Goal: Find specific page/section: Find specific page/section

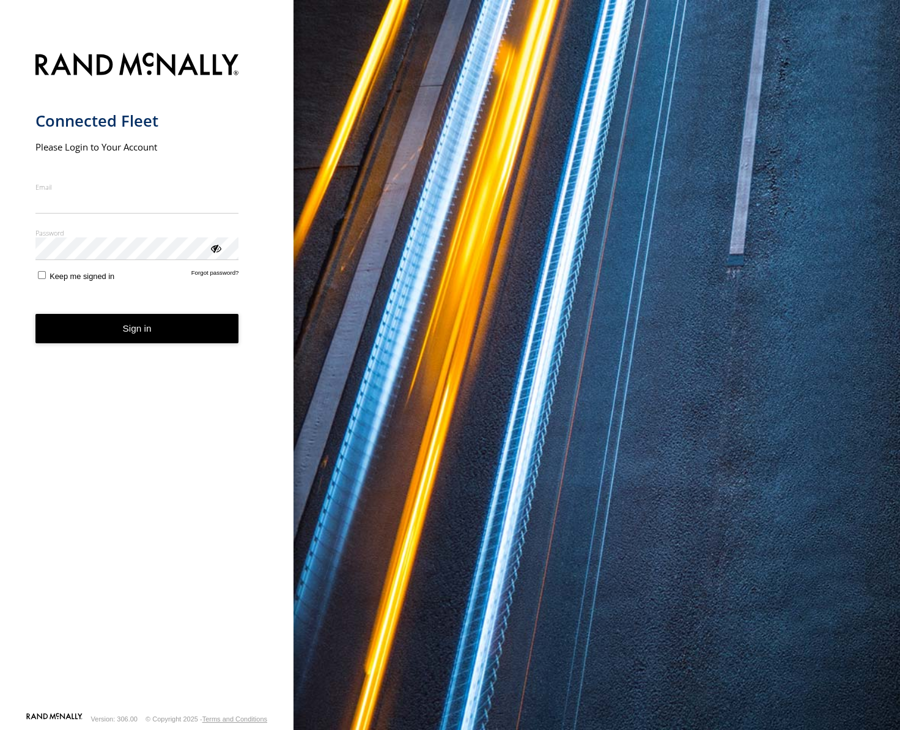
type input "**********"
drag, startPoint x: 139, startPoint y: 339, endPoint x: 250, endPoint y: 325, distance: 112.3
click at [139, 339] on button "Sign in" at bounding box center [137, 329] width 204 height 30
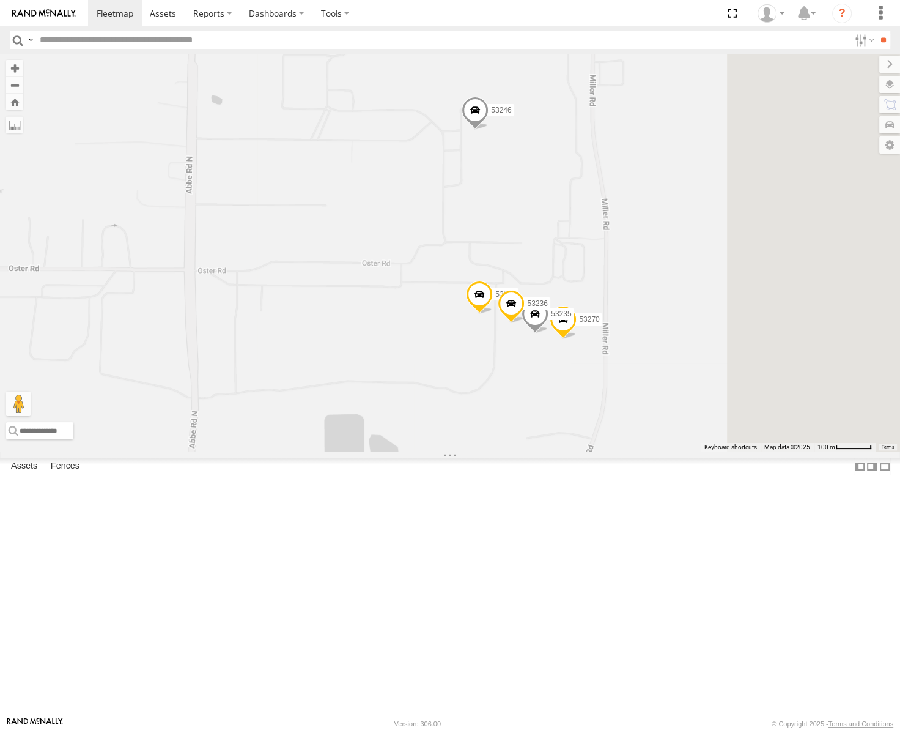
drag, startPoint x: 760, startPoint y: 406, endPoint x: 673, endPoint y: 275, distance: 157.9
click at [673, 275] on div "53139 53239 53217 53253 53137 53265 53141 53228 53271 53272 53131 53151 53203 5…" at bounding box center [450, 253] width 900 height 398
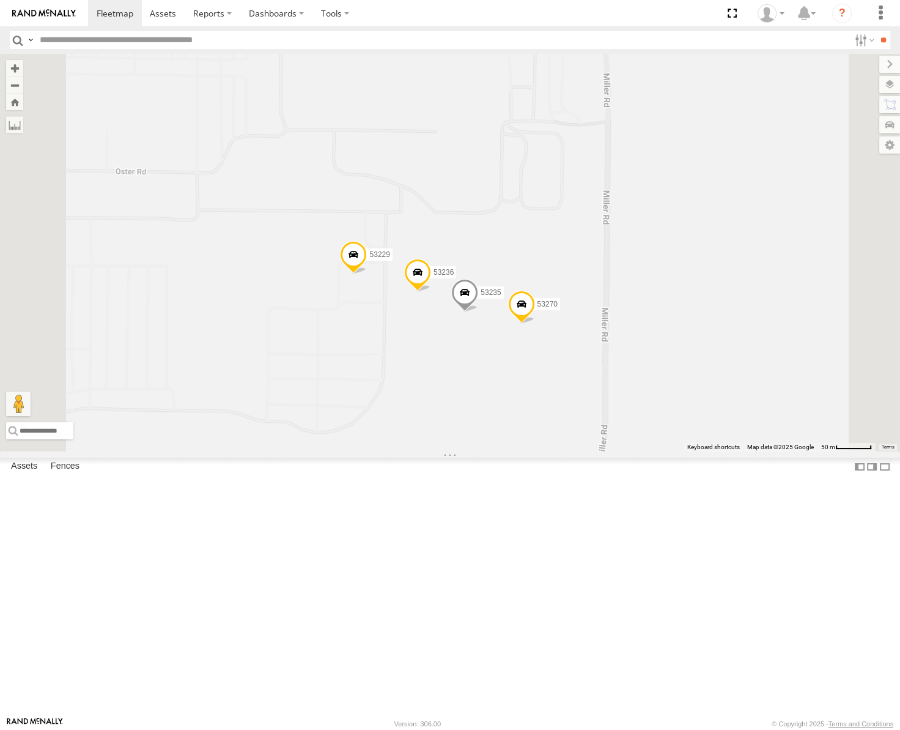
drag, startPoint x: 697, startPoint y: 344, endPoint x: 686, endPoint y: 276, distance: 68.9
click at [686, 278] on div "53139 53239 53217 53253 53137 53265 53141 53228 53271 53272 53131 53151 53203 5…" at bounding box center [450, 253] width 900 height 398
click at [893, 80] on label at bounding box center [878, 84] width 45 height 17
click at [0, 0] on span "Basemaps" at bounding box center [0, 0] width 0 height 0
click at [0, 0] on span "Satellite" at bounding box center [0, 0] width 0 height 0
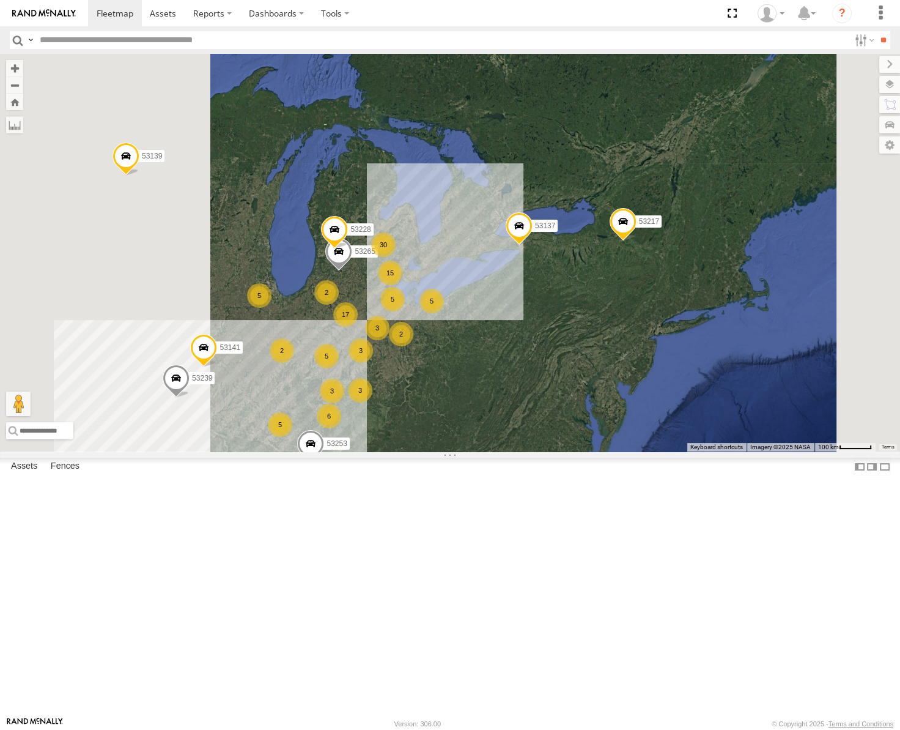
drag, startPoint x: 380, startPoint y: 454, endPoint x: 456, endPoint y: 416, distance: 84.5
click at [456, 416] on div "53139 53239 53217 53253 53137 53265 53141 53228 15 17 5 3 3 30 5 5 2 5 5 3 6 3 …" at bounding box center [450, 253] width 900 height 398
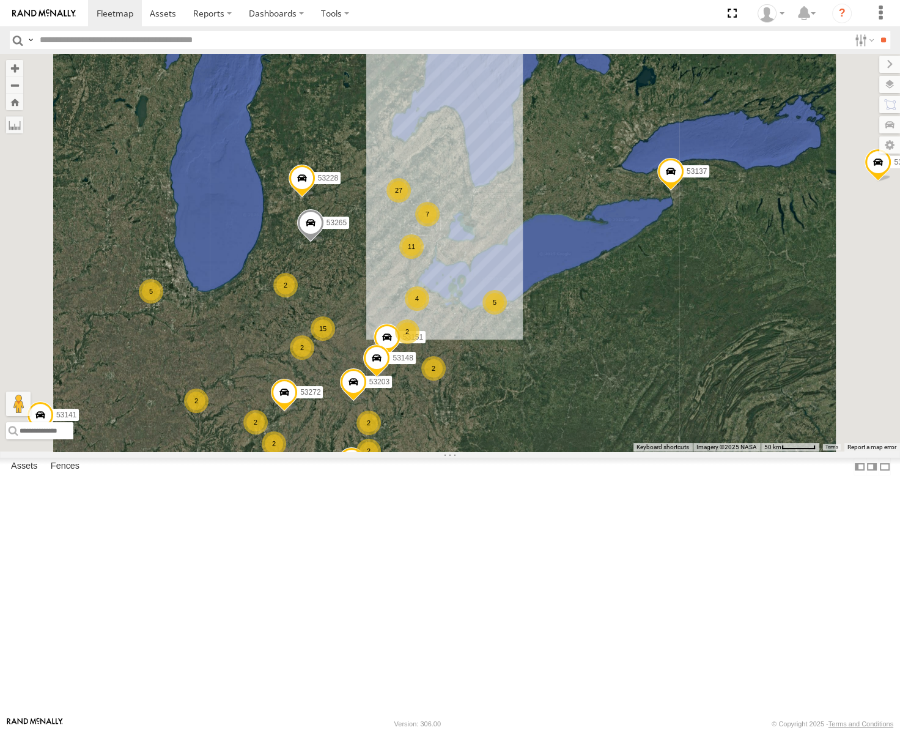
drag, startPoint x: 689, startPoint y: 385, endPoint x: 560, endPoint y: 385, distance: 129.0
click at [561, 387] on div "53139 53239 53217 53253 53137 53265 53141 53228 11 15 5 53271 3 27 4 7 53272 2 …" at bounding box center [450, 253] width 900 height 398
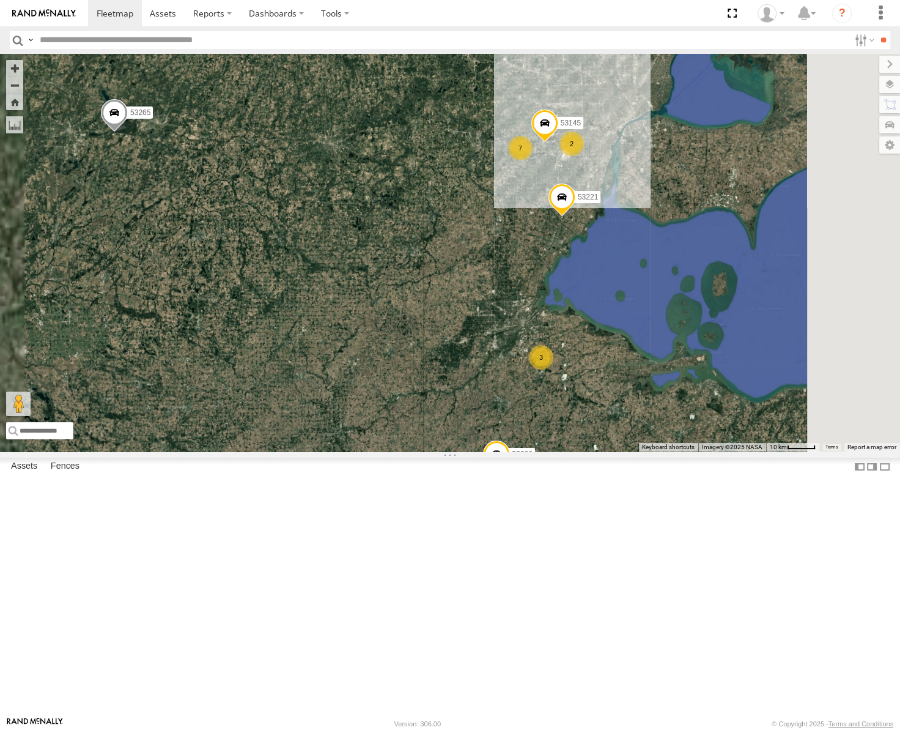
drag, startPoint x: 637, startPoint y: 298, endPoint x: 493, endPoint y: 425, distance: 191.5
click at [493, 425] on div "53239 53139 53217 53253 53137 53265 53141 53228 53271 53216 53272 53225 53151 5…" at bounding box center [450, 253] width 900 height 398
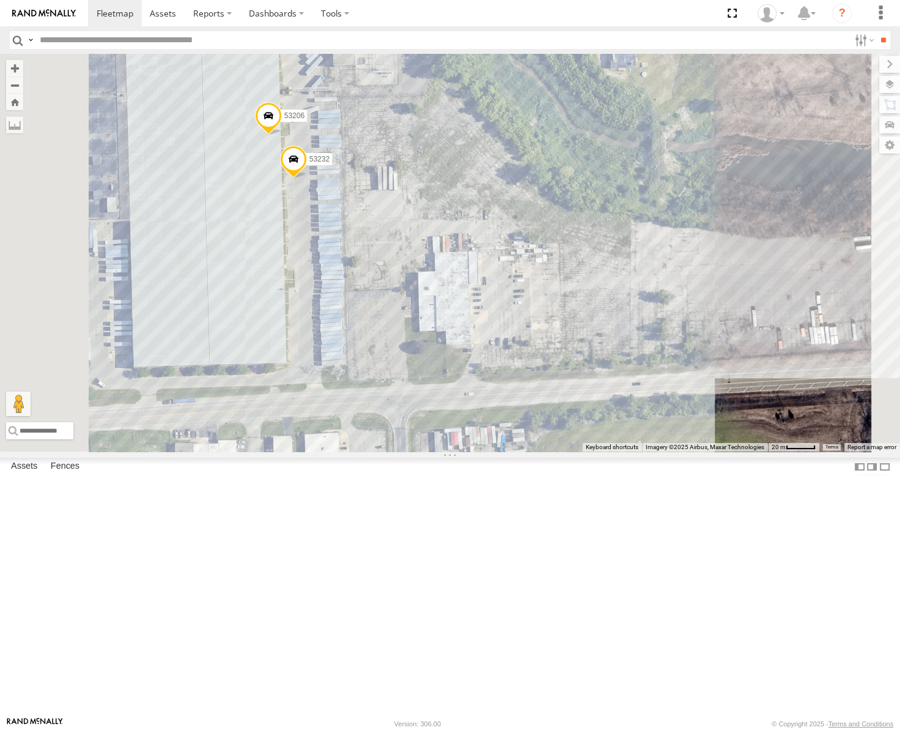
drag, startPoint x: 595, startPoint y: 342, endPoint x: 624, endPoint y: 346, distance: 28.9
click at [624, 346] on div "53239 53139 53217 53253 53137 53265 53141 53228 53271 53216 53272 53225 53151 5…" at bounding box center [450, 253] width 900 height 398
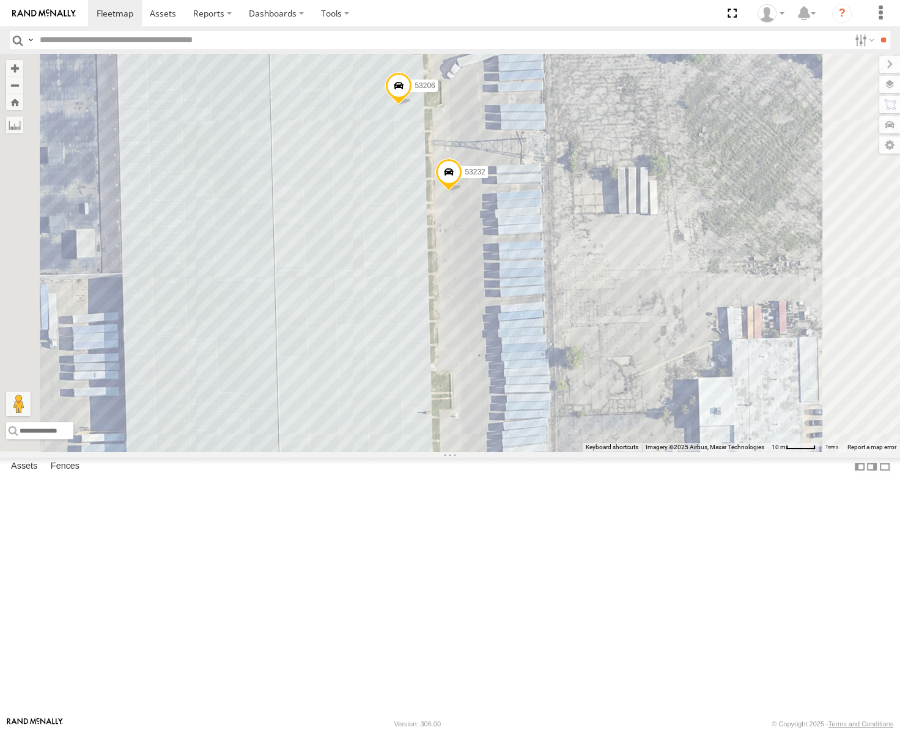
click at [412, 105] on span at bounding box center [398, 88] width 27 height 33
click at [415, 91] on label at bounding box center [403, 87] width 24 height 9
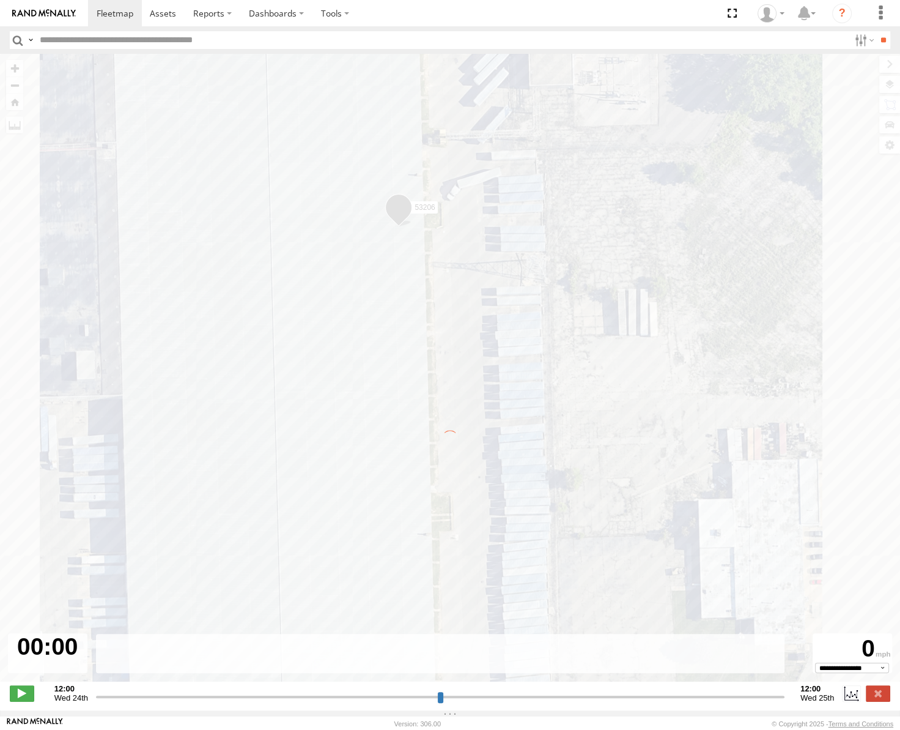
type input "**********"
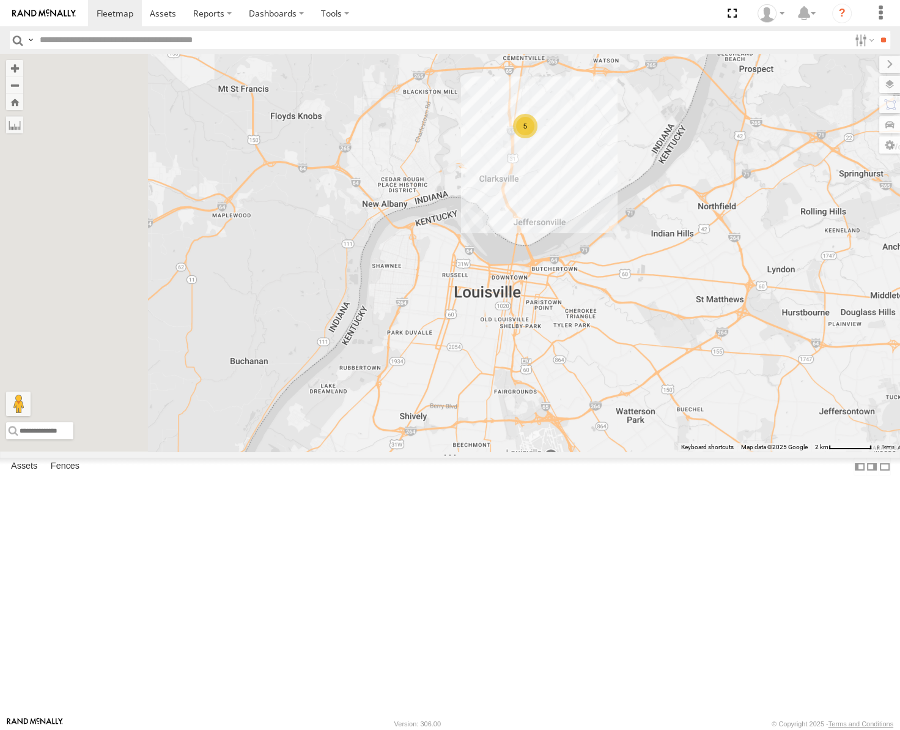
drag, startPoint x: 664, startPoint y: 412, endPoint x: 675, endPoint y: 399, distance: 16.9
click at [674, 401] on div "53239 53139 53217 53253 53137 53265 53141 53228 53271 53272 53203 53214 53140 5…" at bounding box center [450, 253] width 900 height 398
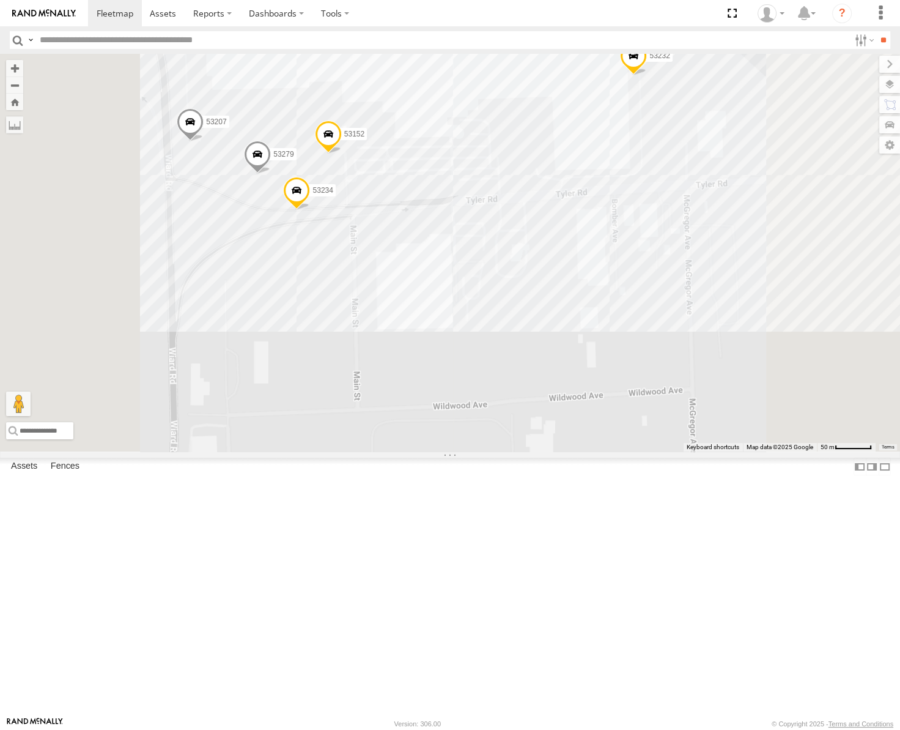
drag, startPoint x: 580, startPoint y: 239, endPoint x: 577, endPoint y: 306, distance: 67.9
click at [577, 306] on div "53239 53139 53217 53253 53137 53265 53220 53141 53228 53271 53272 53203 53214 5…" at bounding box center [450, 253] width 900 height 398
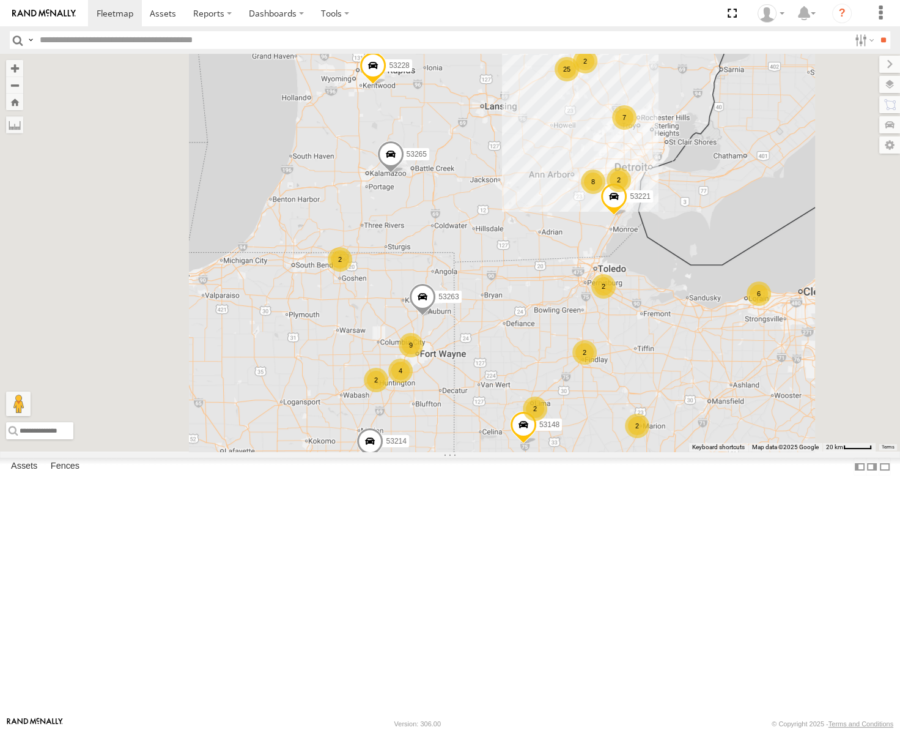
drag, startPoint x: 639, startPoint y: 388, endPoint x: 661, endPoint y: 359, distance: 36.7
click at [661, 360] on div "53239 53139 53217 53253 53137 53265 53220 53141 53228 53271 53272 53203 53214 5…" at bounding box center [450, 253] width 900 height 398
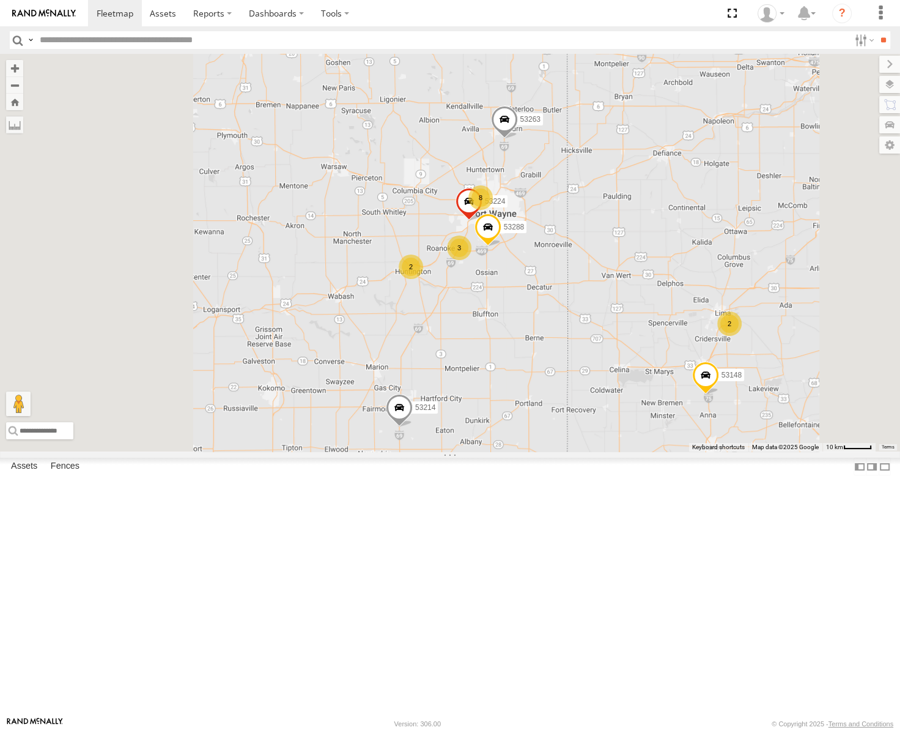
drag, startPoint x: 656, startPoint y: 336, endPoint x: 728, endPoint y: 315, distance: 75.3
click at [728, 315] on div "53239 53139 53217 53253 53137 53265 53220 53141 53228 53271 53272 53203 53214 5…" at bounding box center [450, 253] width 900 height 398
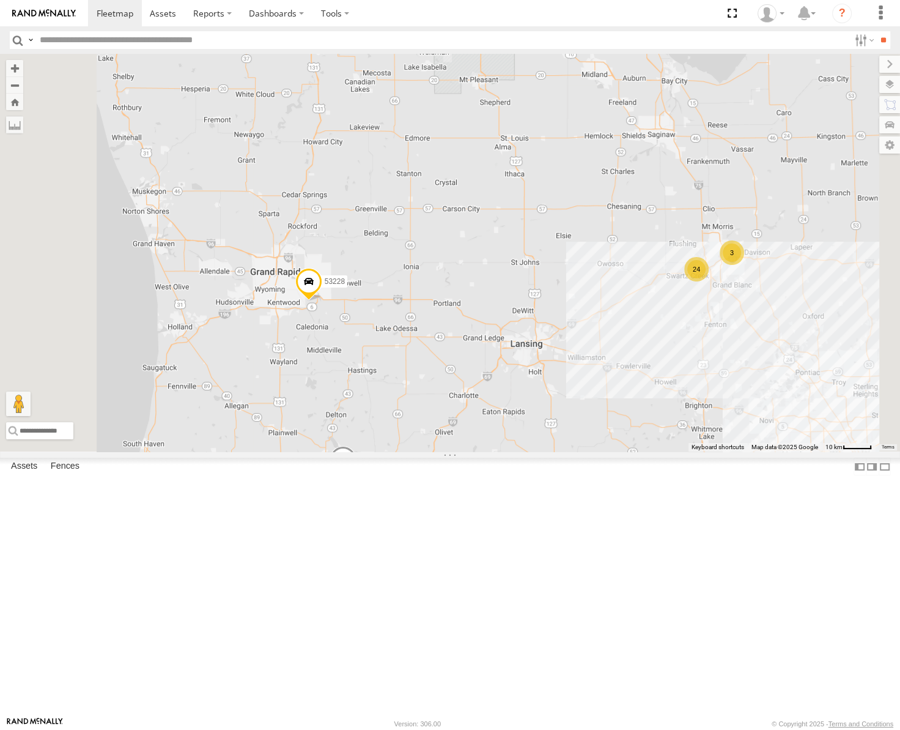
drag, startPoint x: 761, startPoint y: 426, endPoint x: 610, endPoint y: 397, distance: 153.8
click at [610, 397] on div "53239 53139 53217 53253 53137 53265 53220 53141 53228 6 24 3" at bounding box center [450, 253] width 900 height 398
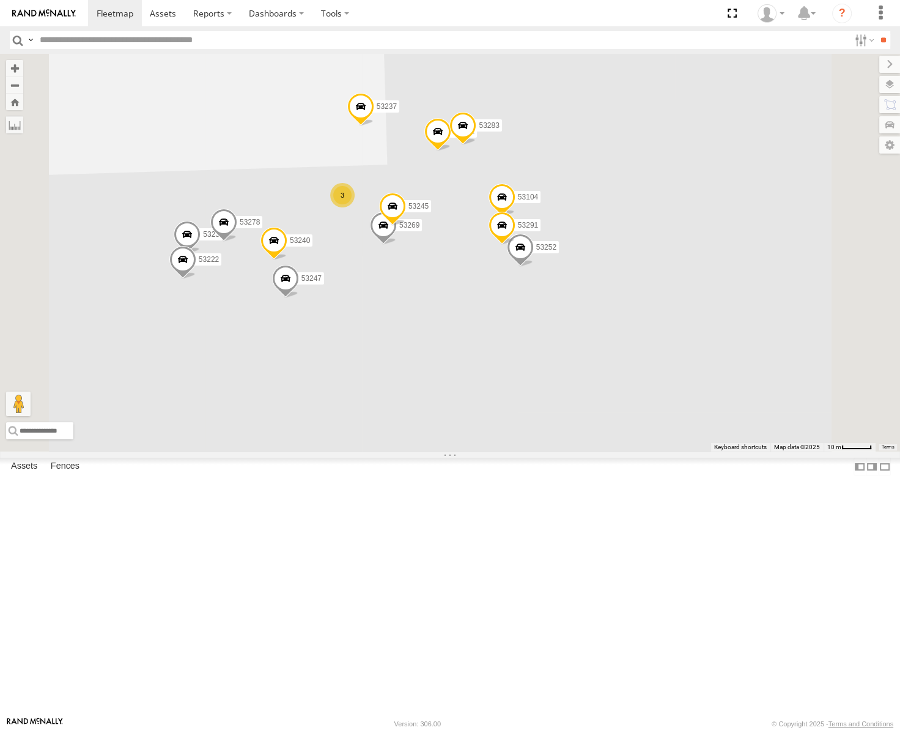
drag, startPoint x: 552, startPoint y: 340, endPoint x: 545, endPoint y: 296, distance: 44.6
click at [545, 296] on div "53239 53139 53217 53253 53137 53265 53220 53141 53228 53271 53151 53203 53250 5…" at bounding box center [450, 253] width 900 height 398
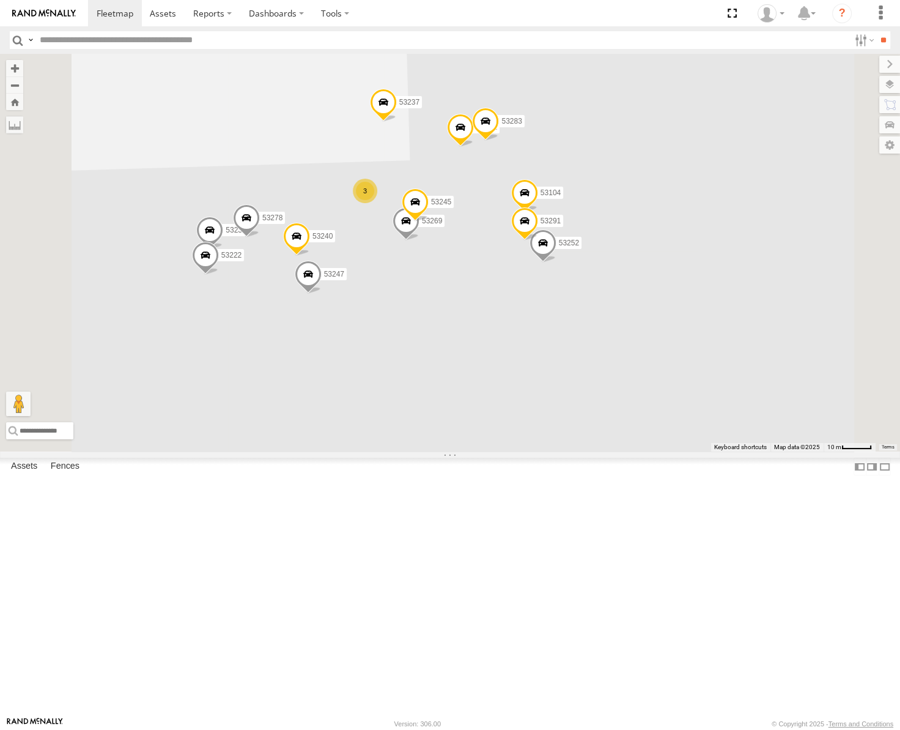
drag, startPoint x: 564, startPoint y: 468, endPoint x: 587, endPoint y: 467, distance: 22.6
click at [587, 451] on div "53239 53139 53217 53253 53137 53265 53220 53141 53228 53271 53151 53203 53250 5…" at bounding box center [450, 253] width 900 height 398
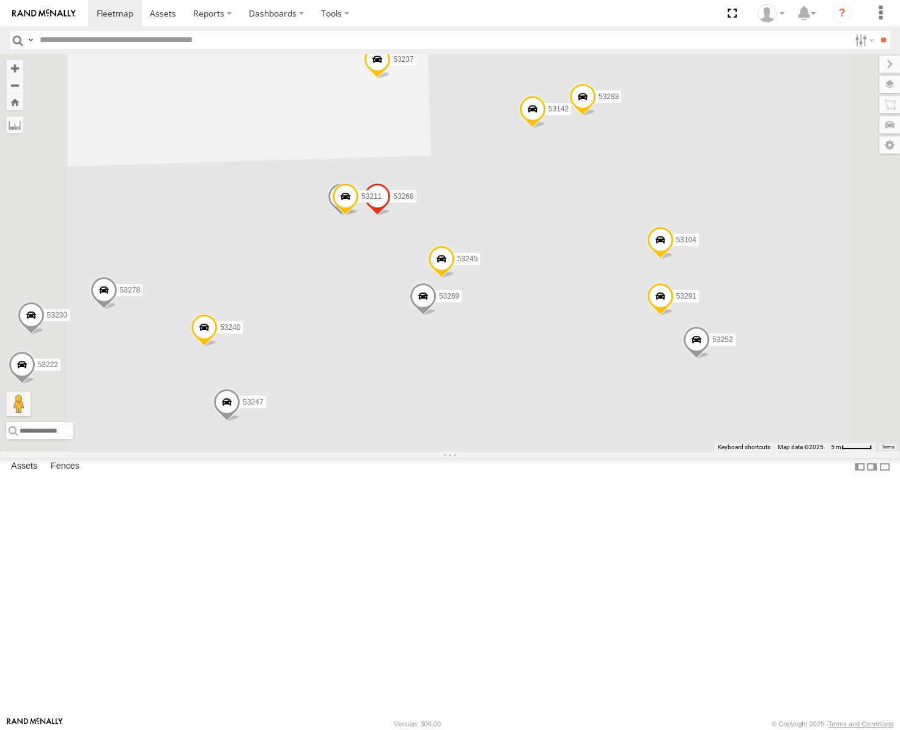
click at [355, 216] on span at bounding box center [341, 199] width 27 height 33
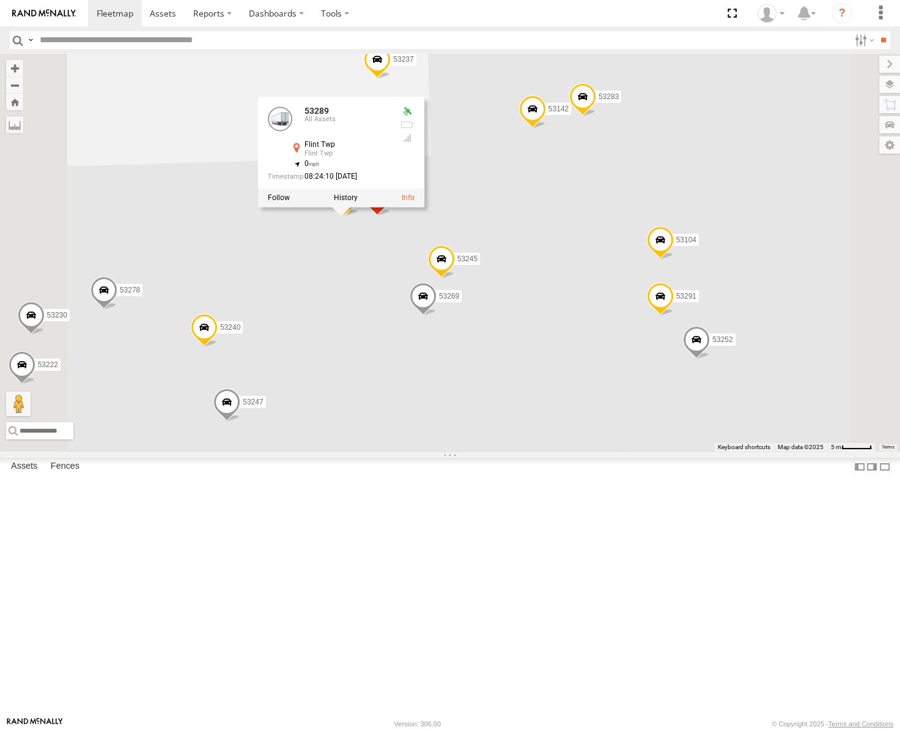
click at [632, 311] on div "53239 53139 53217 53253 53137 53265 53220 53141 53228 53271 53151 53203 53250 5…" at bounding box center [450, 253] width 900 height 398
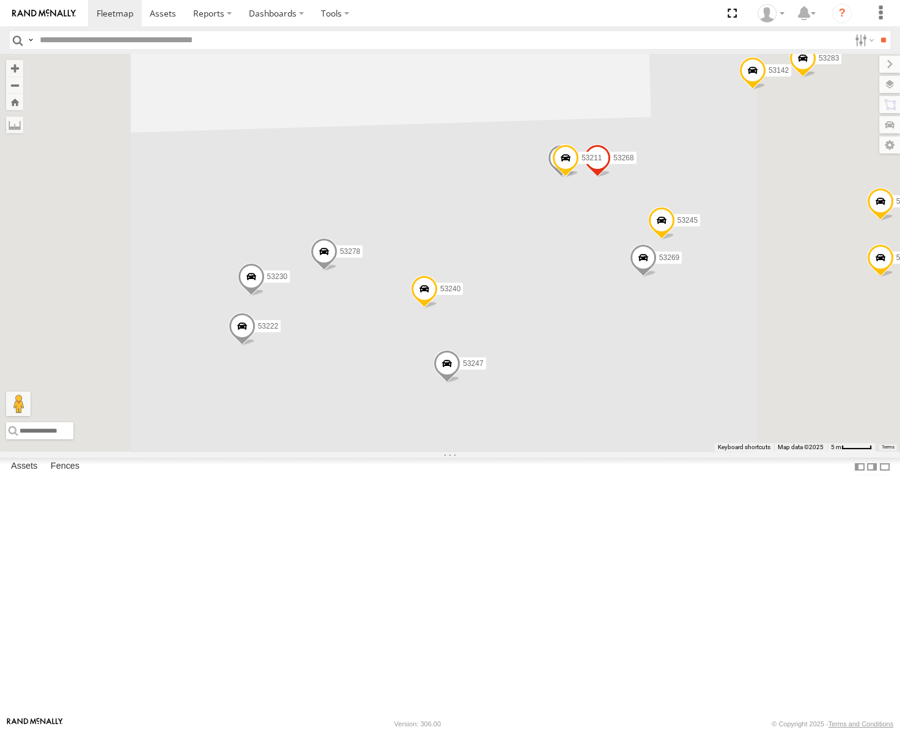
drag, startPoint x: 534, startPoint y: 453, endPoint x: 522, endPoint y: 450, distance: 12.0
click at [522, 450] on div "53239 53139 53217 53253 53137 53265 53220 53141 53228 53271 53151 53203 53250 5…" at bounding box center [450, 253] width 900 height 398
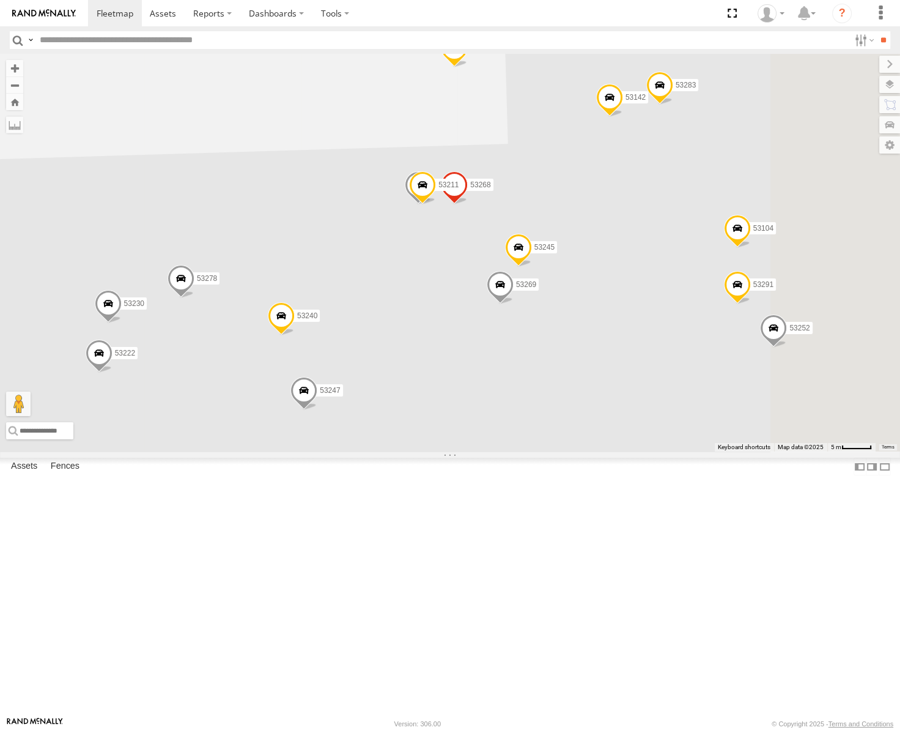
drag, startPoint x: 703, startPoint y: 391, endPoint x: 565, endPoint y: 426, distance: 142.4
click at [565, 426] on div "53239 53139 53217 53253 53137 53265 53220 53141 53228 53271 53151 53203 53250 5…" at bounding box center [450, 253] width 900 height 398
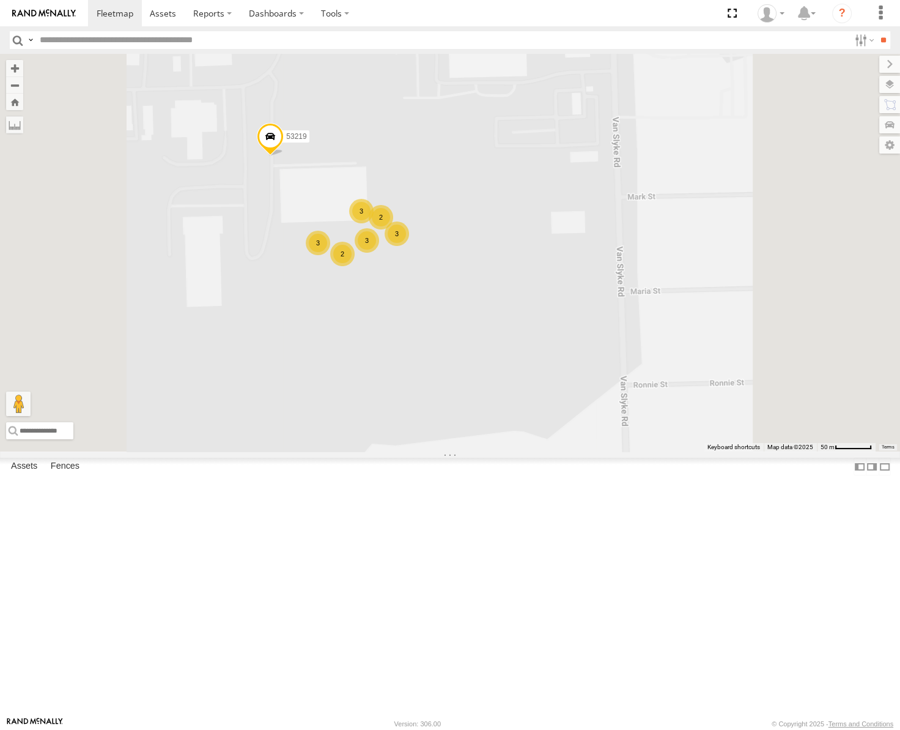
click at [177, 36] on input "text" at bounding box center [442, 40] width 815 height 18
type input "*****"
click at [876, 31] on input "**" at bounding box center [883, 40] width 14 height 18
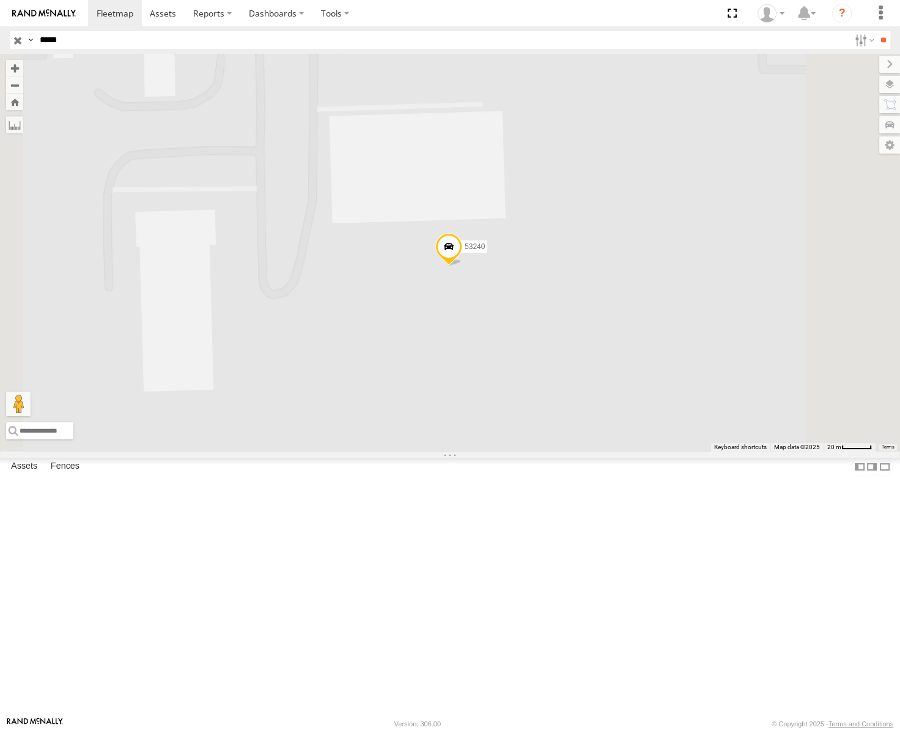
click at [13, 40] on input "button" at bounding box center [18, 40] width 16 height 18
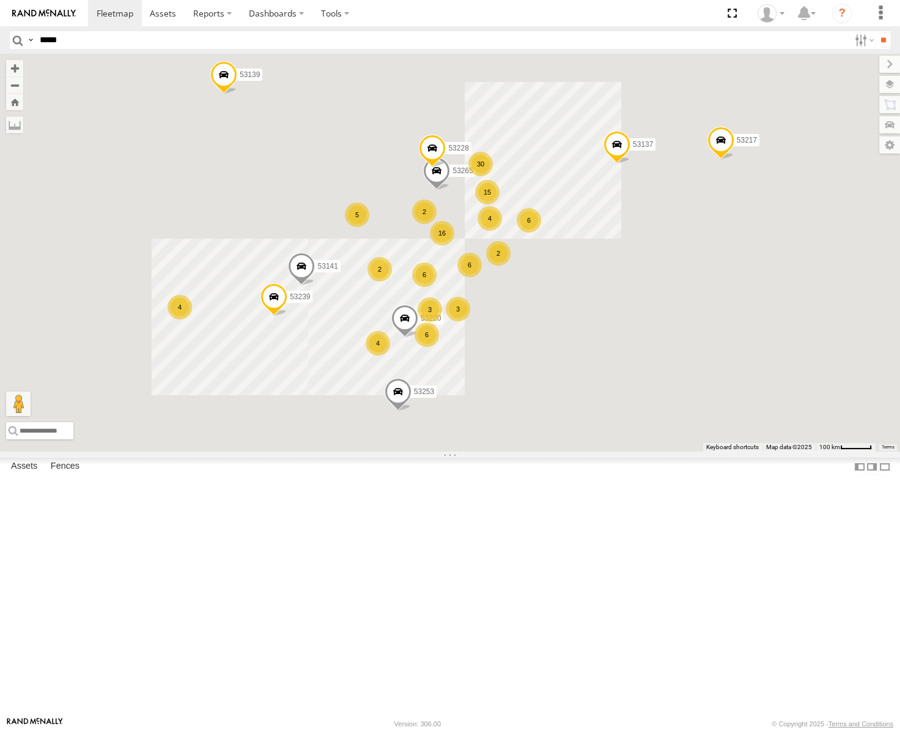
click at [89, 40] on input "*****" at bounding box center [442, 40] width 815 height 18
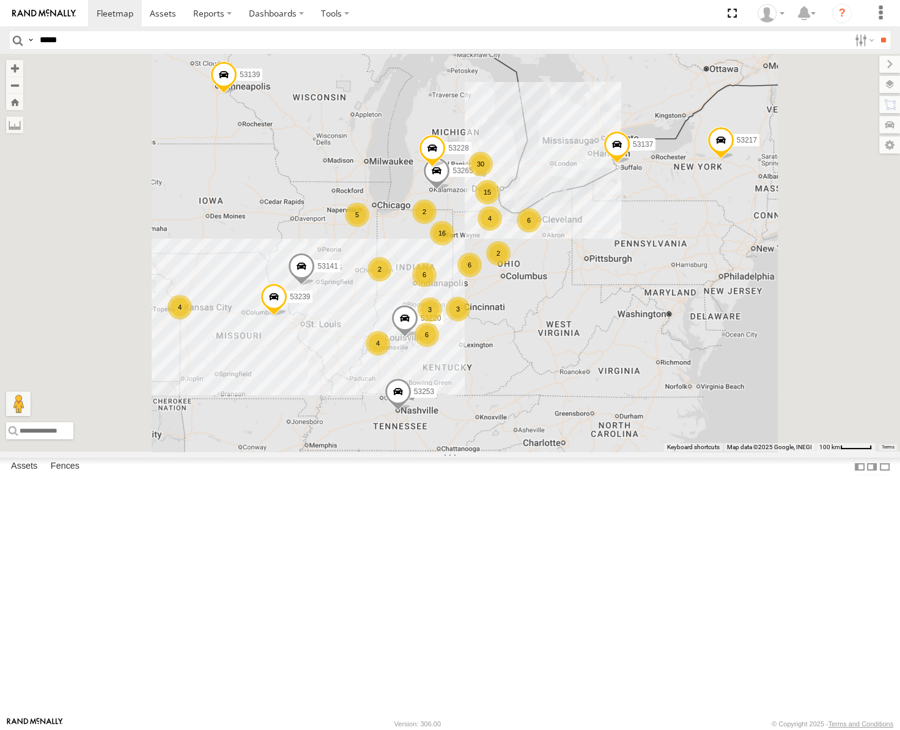
type input "*****"
click at [876, 31] on input "**" at bounding box center [883, 40] width 14 height 18
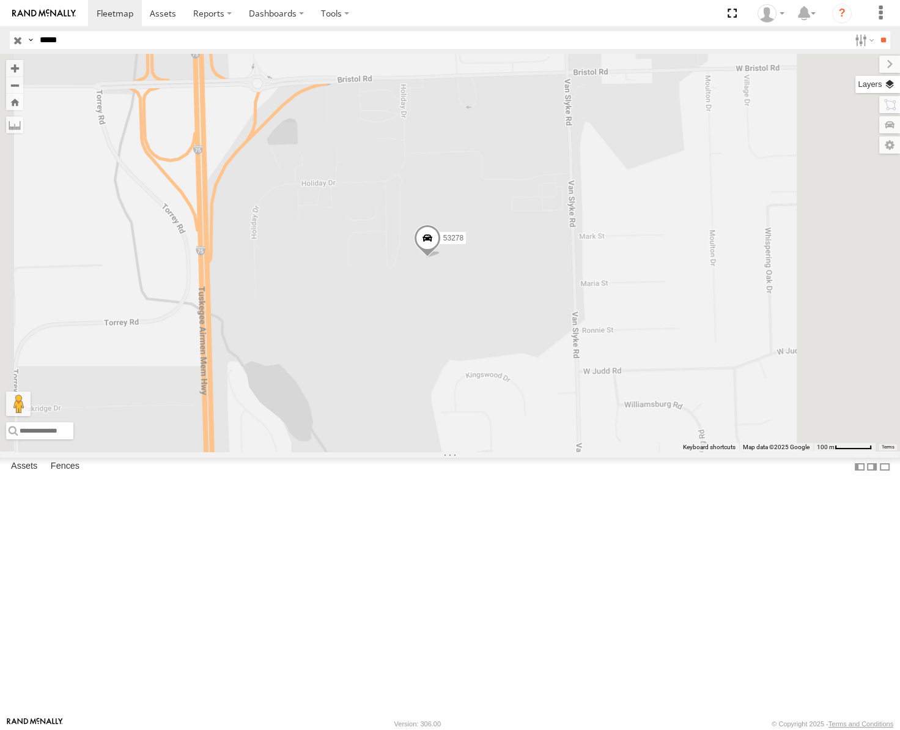
click at [887, 85] on label at bounding box center [878, 84] width 45 height 17
click at [0, 0] on span "Basemaps" at bounding box center [0, 0] width 0 height 0
click at [0, 0] on span "Satellite" at bounding box center [0, 0] width 0 height 0
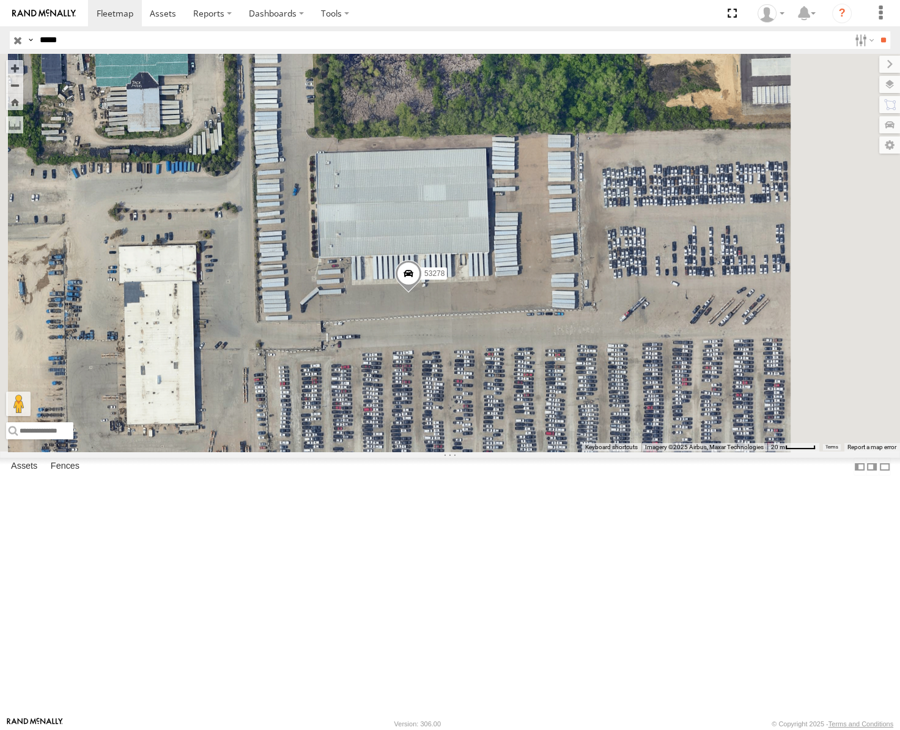
click at [15, 38] on input "button" at bounding box center [18, 40] width 16 height 18
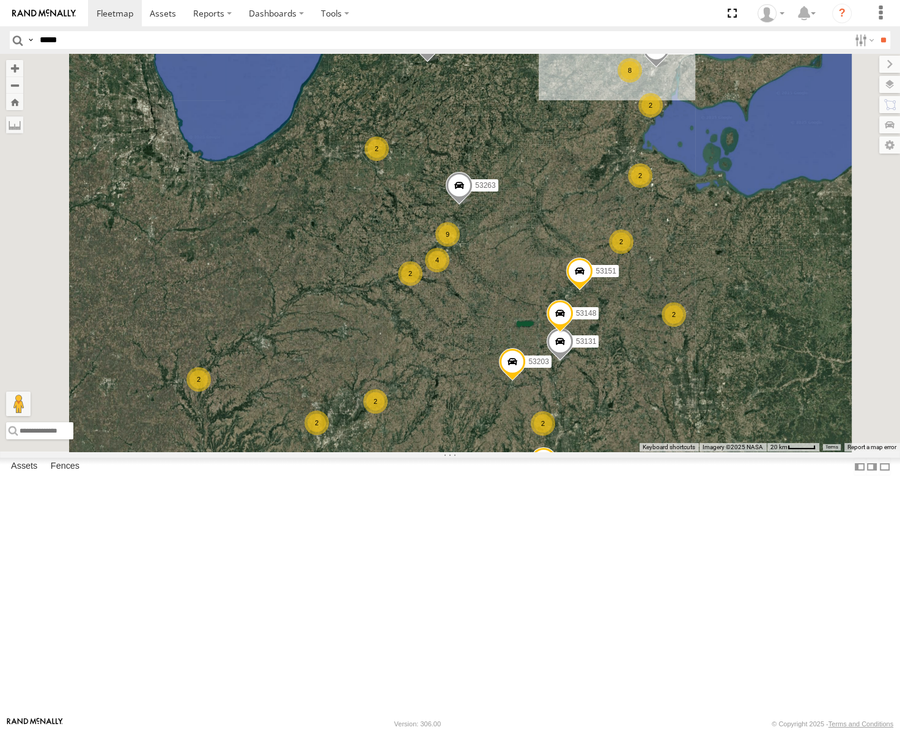
drag, startPoint x: 590, startPoint y: 232, endPoint x: 511, endPoint y: 416, distance: 200.5
click at [511, 416] on div "53239 53139 53217 53253 53137 53265 53220 53141 53228 53271 53151 53203 8 9 532…" at bounding box center [450, 253] width 900 height 398
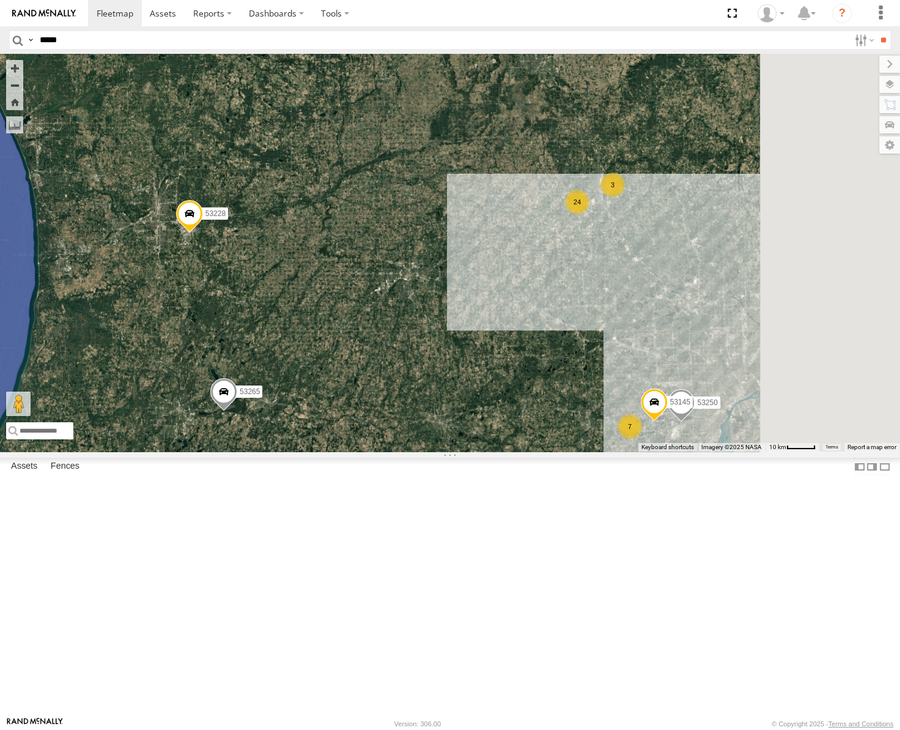
drag, startPoint x: 607, startPoint y: 387, endPoint x: 441, endPoint y: 404, distance: 167.2
click at [441, 404] on div "53239 53139 53217 53253 53137 53265 53220 53141 53228 53271 53151 53203 53263 5…" at bounding box center [450, 253] width 900 height 398
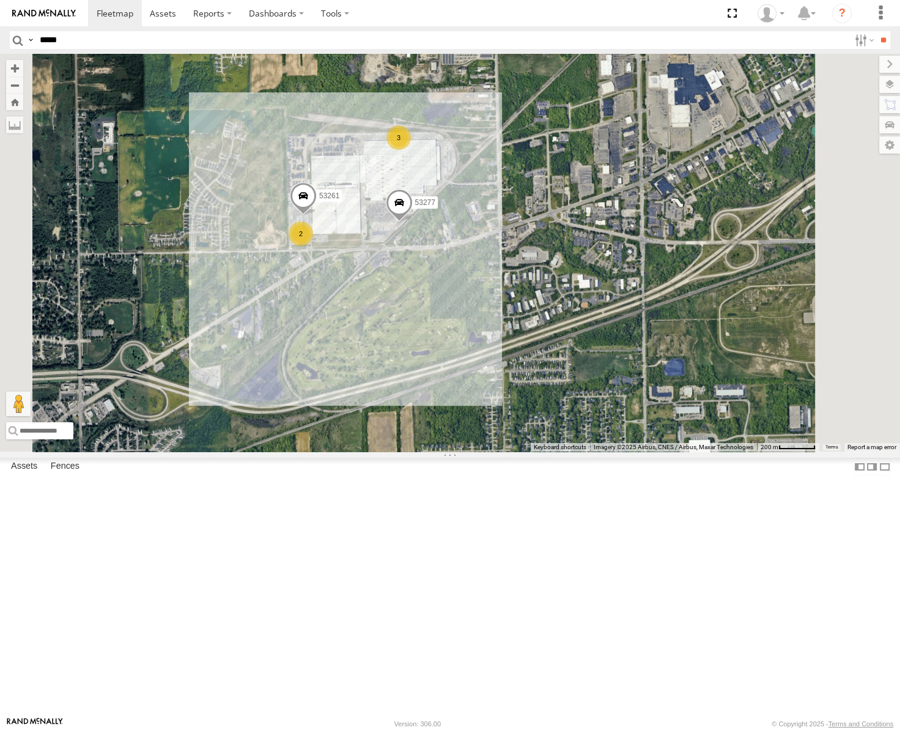
drag, startPoint x: 630, startPoint y: 370, endPoint x: 484, endPoint y: 355, distance: 147.0
click at [485, 355] on div "53239 53139 53217 53253 53137 53265 53220 53141 53228 53271 53151 53203 53263 5…" at bounding box center [450, 253] width 900 height 398
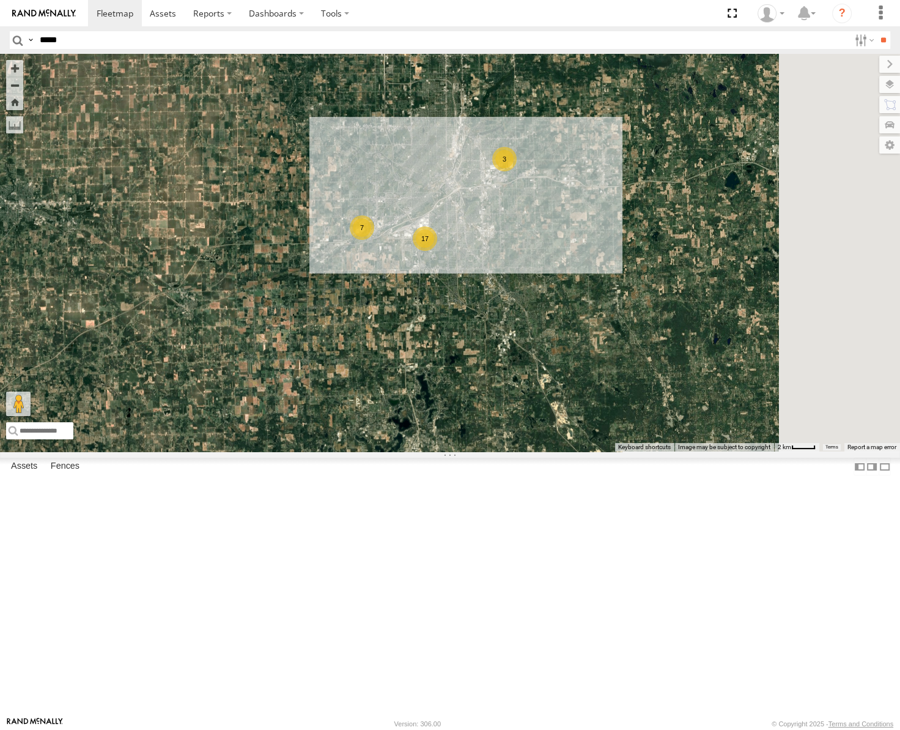
drag, startPoint x: 616, startPoint y: 424, endPoint x: 481, endPoint y: 396, distance: 138.8
click at [483, 399] on div "53239 53139 53217 53253 53137 53265 53220 53141 53228 53271 53151 53203 53263 5…" at bounding box center [450, 253] width 900 height 398
